Goal: Use online tool/utility: Utilize a website feature to perform a specific function

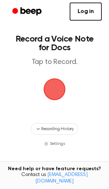
click at [55, 92] on span "button" at bounding box center [55, 89] width 22 height 22
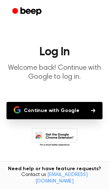
click at [66, 113] on button "Continue with Google" at bounding box center [54, 110] width 96 height 17
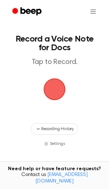
click at [56, 89] on span "button" at bounding box center [54, 89] width 23 height 23
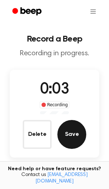
click at [67, 136] on button "Save" at bounding box center [71, 134] width 29 height 29
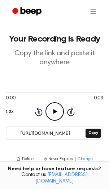
click at [56, 113] on icon "Play Audio" at bounding box center [54, 111] width 18 height 18
